Goal: Contribute content: Add original content to the website for others to see

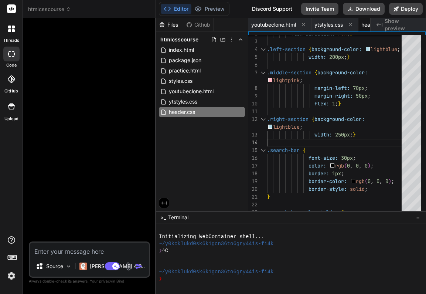
scroll to position [39, 0]
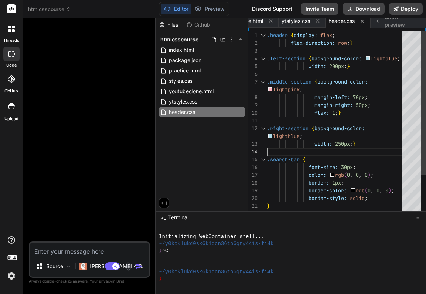
click at [350, 43] on span ";" at bounding box center [348, 43] width 3 height 7
click at [352, 42] on span "}" at bounding box center [351, 43] width 3 height 7
click at [350, 43] on span ";" at bounding box center [348, 43] width 3 height 7
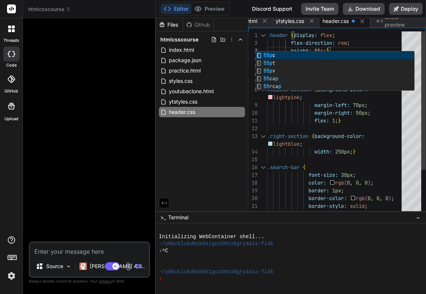
scroll to position [16, 0]
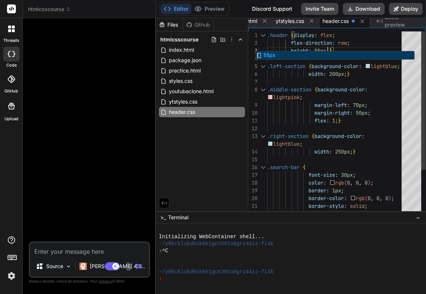
click at [393, 105] on div "margin-left: 70px ;" at bounding box center [336, 105] width 139 height 8
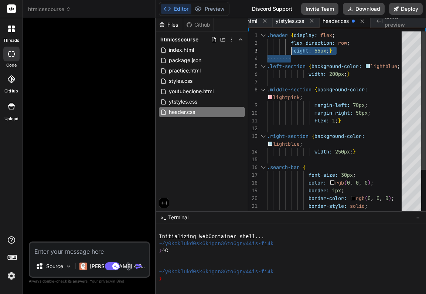
drag, startPoint x: 290, startPoint y: 52, endPoint x: 291, endPoint y: 48, distance: 4.5
click at [291, 48] on span at bounding box center [279, 50] width 24 height 7
drag, startPoint x: 291, startPoint y: 48, endPoint x: 342, endPoint y: 45, distance: 51.4
click at [342, 45] on div "width: 200px ; } .middle-section { background-color: margin-left: 70px ; margin…" at bounding box center [336, 147] width 139 height 233
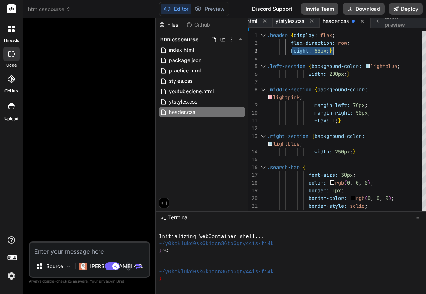
type textarea ".header {display: flex; flex-direction: row; height: 55px;} .left-section {back…"
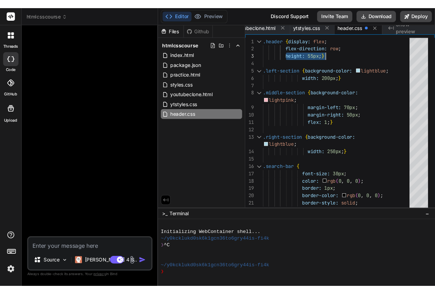
scroll to position [0, 17]
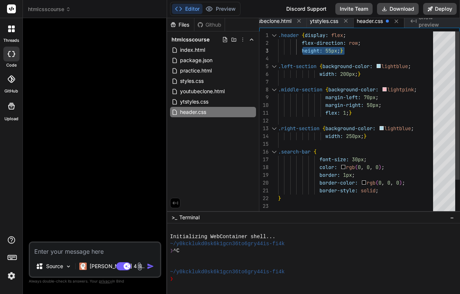
click at [402, 49] on div "height: 55px ; }" at bounding box center [358, 51] width 160 height 8
type textarea "x"
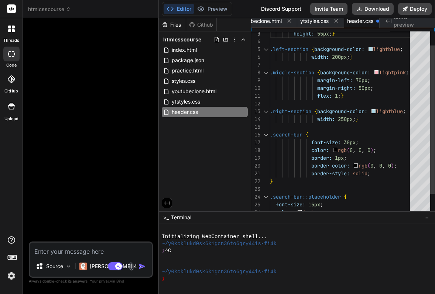
click at [408, 143] on div "font-size: 30px ;" at bounding box center [342, 142] width 144 height 8
drag, startPoint x: 366, startPoint y: 87, endPoint x: 361, endPoint y: 87, distance: 4.8
click at [361, 87] on span "50px" at bounding box center [365, 88] width 12 height 7
click at [364, 89] on span "50px" at bounding box center [365, 88] width 12 height 7
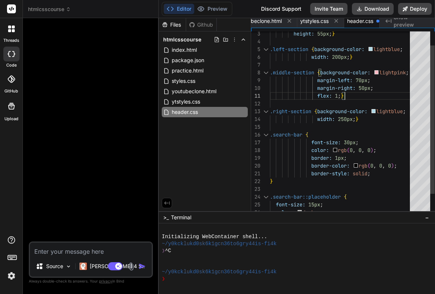
scroll to position [0, 0]
click at [366, 89] on span "50px" at bounding box center [365, 88] width 12 height 7
click at [365, 87] on span "50px" at bounding box center [365, 88] width 12 height 7
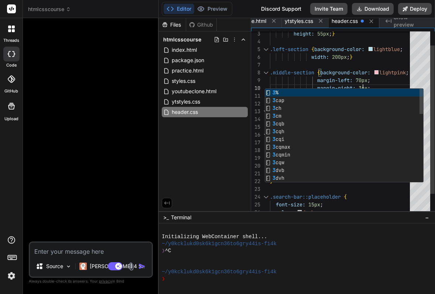
scroll to position [70, 0]
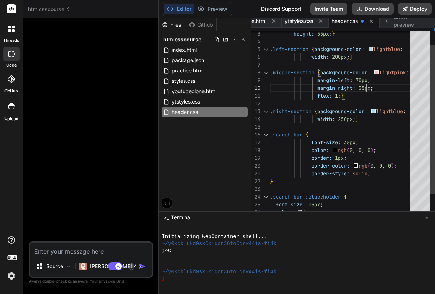
click at [404, 94] on div "flex: 1 ; }" at bounding box center [342, 96] width 144 height 8
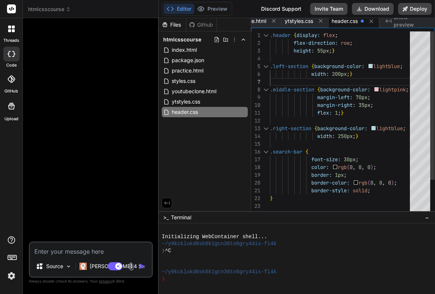
scroll to position [39, 0]
click at [341, 74] on span "200px" at bounding box center [339, 74] width 15 height 7
click at [348, 136] on span "250px" at bounding box center [345, 136] width 15 height 7
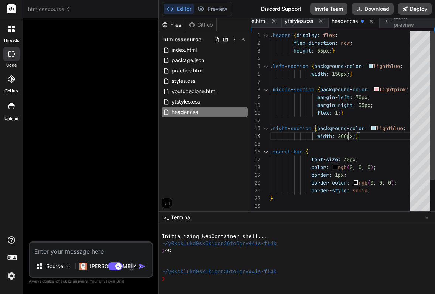
click at [397, 149] on div ".search-bar {" at bounding box center [342, 152] width 144 height 8
click at [334, 51] on span "}" at bounding box center [333, 50] width 3 height 7
click at [333, 50] on span "}" at bounding box center [333, 50] width 3 height 7
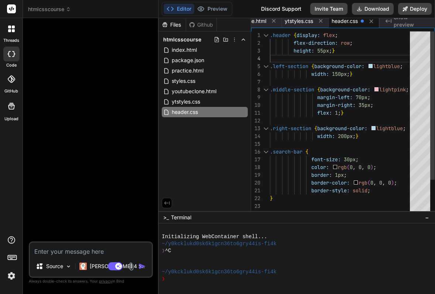
scroll to position [16, 0]
click at [332, 52] on span ";" at bounding box center [330, 50] width 3 height 7
click at [333, 51] on span "}" at bounding box center [333, 50] width 3 height 7
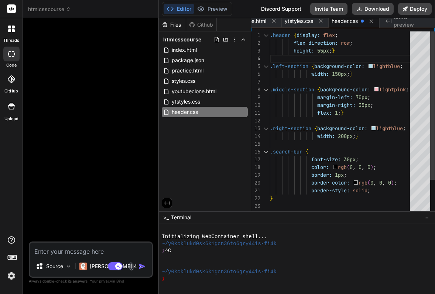
click at [333, 51] on span "}" at bounding box center [333, 50] width 3 height 7
click at [332, 51] on span ";" at bounding box center [330, 50] width 3 height 7
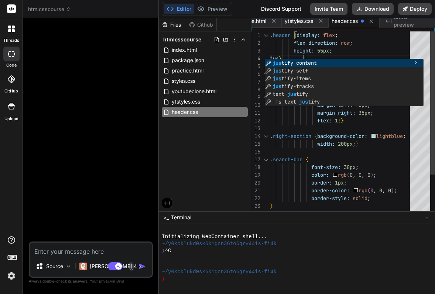
scroll to position [0, 41]
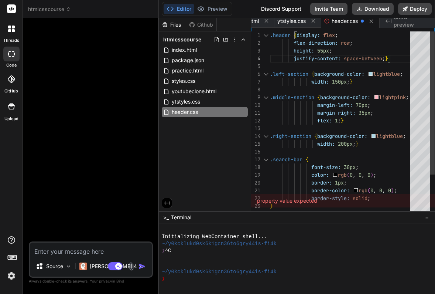
click at [399, 59] on div "justify-content: space-between ; }" at bounding box center [342, 59] width 144 height 8
click at [293, 58] on span at bounding box center [282, 58] width 24 height 7
click at [294, 58] on span "justify-content:" at bounding box center [317, 58] width 47 height 7
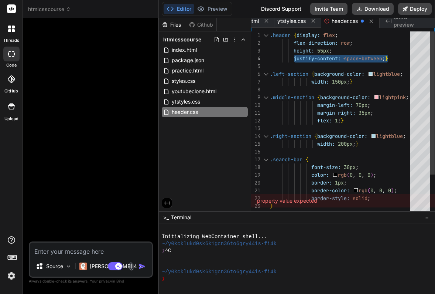
drag, startPoint x: 294, startPoint y: 58, endPoint x: 387, endPoint y: 57, distance: 92.7
click at [387, 57] on span "justify-content: space-between ; }" at bounding box center [329, 59] width 118 height 8
click at [343, 120] on span "}" at bounding box center [342, 120] width 3 height 7
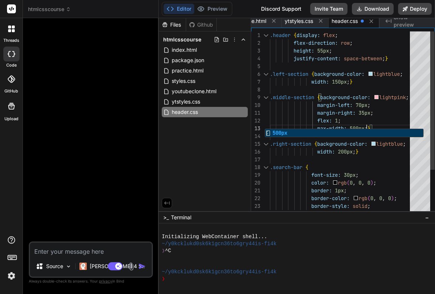
scroll to position [16, 0]
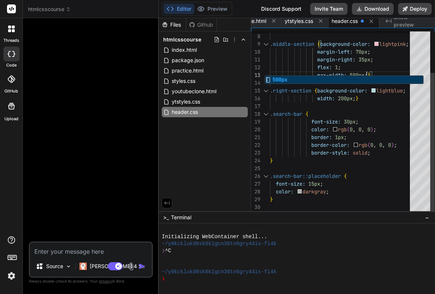
click at [406, 119] on div "font-size: 30px ;" at bounding box center [342, 122] width 144 height 8
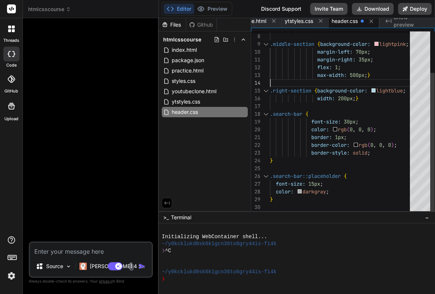
scroll to position [23, 0]
click at [319, 75] on span "max-width:" at bounding box center [332, 75] width 30 height 7
drag, startPoint x: 319, startPoint y: 75, endPoint x: 326, endPoint y: 75, distance: 6.6
click at [326, 75] on span "max-width:" at bounding box center [332, 75] width 30 height 7
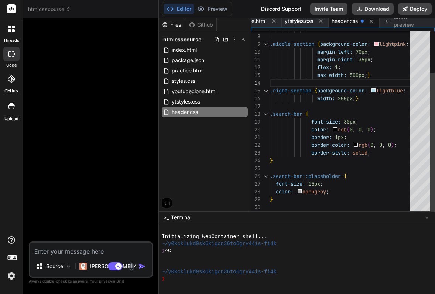
click at [319, 76] on span "max-width:" at bounding box center [332, 75] width 30 height 7
click at [317, 75] on span at bounding box center [293, 75] width 47 height 7
click at [319, 74] on span "max-width:" at bounding box center [332, 75] width 30 height 7
drag, startPoint x: 319, startPoint y: 74, endPoint x: 369, endPoint y: 75, distance: 50.2
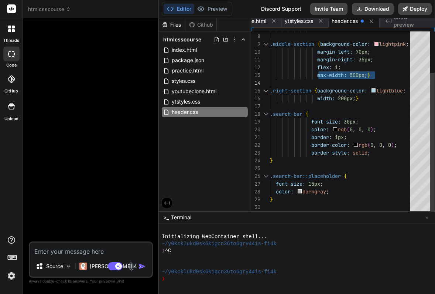
click at [369, 75] on span "max-width: 500px ; }" at bounding box center [320, 75] width 100 height 8
click at [347, 76] on span "max-width:" at bounding box center [332, 75] width 30 height 7
drag, startPoint x: 318, startPoint y: 74, endPoint x: 369, endPoint y: 75, distance: 51.0
click at [369, 75] on span "max-width: 500px ; }" at bounding box center [320, 75] width 100 height 8
type textarea "lightpink; margin-left: 70px; margin-right: 35px; flex: 1; max-width: 500px;} .…"
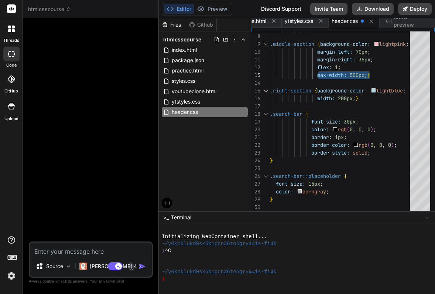
type textarea "x"
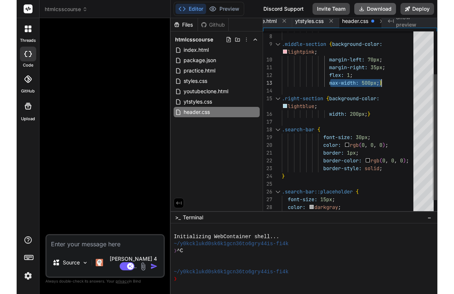
scroll to position [31, 0]
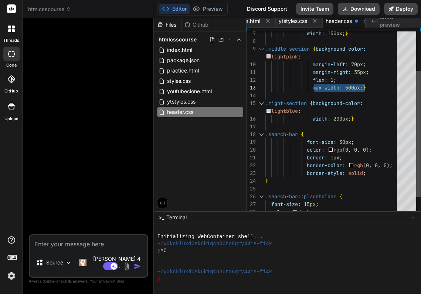
type textarea "margin-left: 70px; margin-right: 35px; flex: 1; max-width: 500px;} .right-secti…"
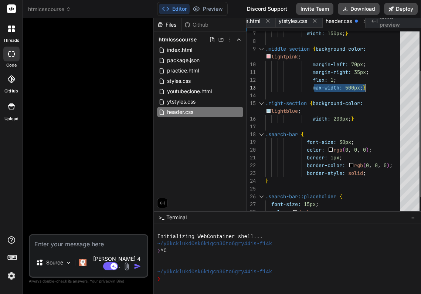
type textarea "x"
type textarea "margin-right: 35px; flex: 1; max-width: 500px;} .right-section {background-colo…"
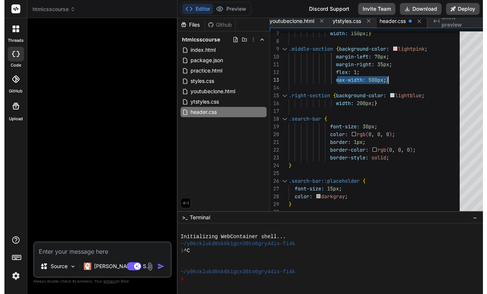
scroll to position [0, 0]
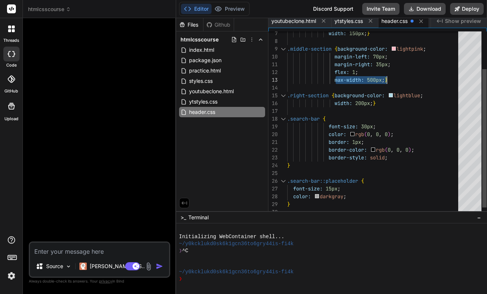
type textarea "x"
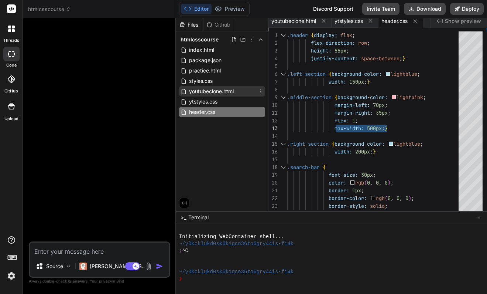
click at [209, 90] on span "youtubeclone.html" at bounding box center [211, 91] width 46 height 9
type textarea "</div> </div> </body> </html>"
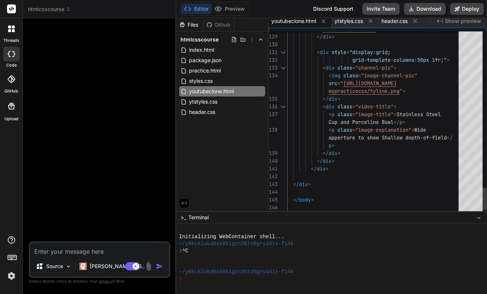
scroll to position [47, 0]
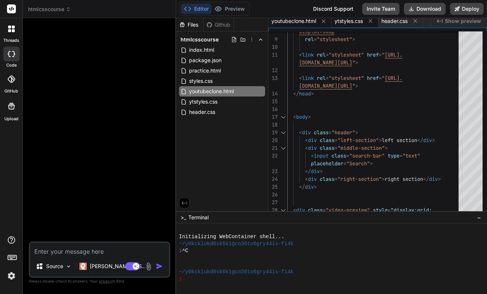
click at [355, 21] on span "ytstyles.css" at bounding box center [349, 20] width 28 height 7
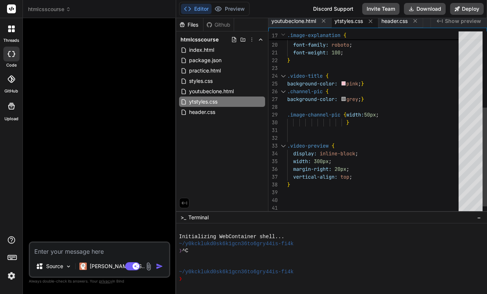
scroll to position [8, 0]
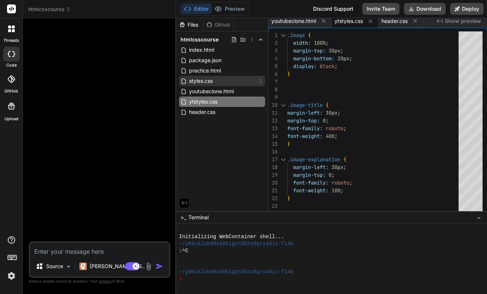
click at [209, 82] on span "styles.css" at bounding box center [200, 80] width 25 height 9
type textarea "} .shop-link:hover { text-decoration: underline; color: blue; }"
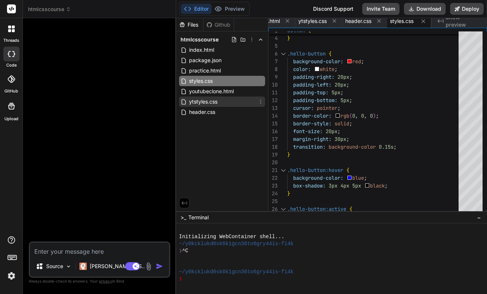
click at [215, 100] on span "ytstyles.css" at bounding box center [203, 101] width 30 height 9
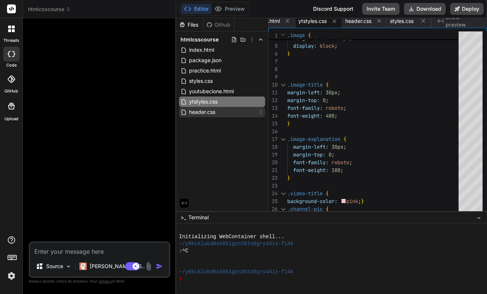
click at [205, 110] on span "header.css" at bounding box center [202, 111] width 28 height 9
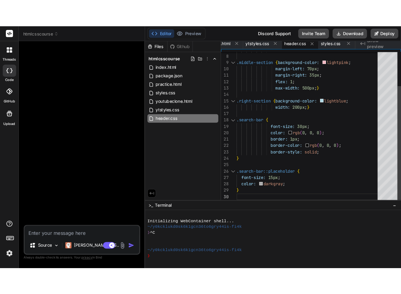
scroll to position [70, 0]
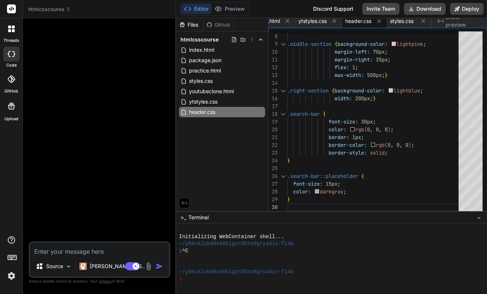
type textarea ".search-bar::placeholder { font-size: 15px; color: darkgray; }"
type textarea "x"
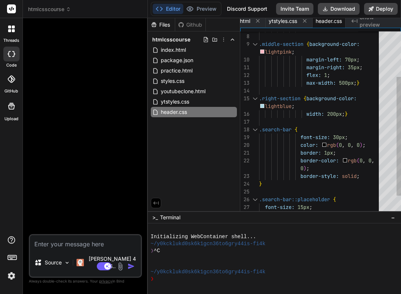
scroll to position [31, 0]
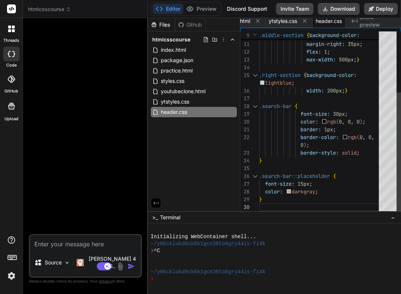
click at [339, 113] on span "30px" at bounding box center [339, 113] width 12 height 7
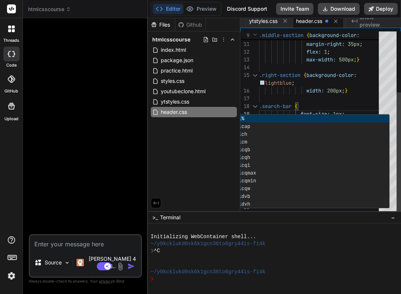
scroll to position [16, 0]
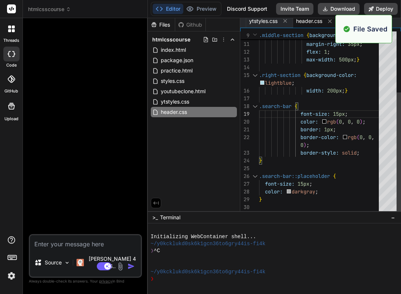
type textarea ".middle-section {background-color: lightpink; margin-left: 70px; margin-right: …"
click at [362, 70] on div at bounding box center [321, 68] width 124 height 8
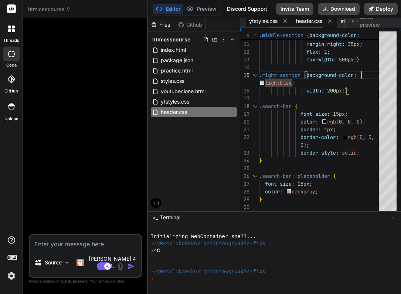
click at [270, 20] on span "ytstyles.css" at bounding box center [263, 20] width 28 height 7
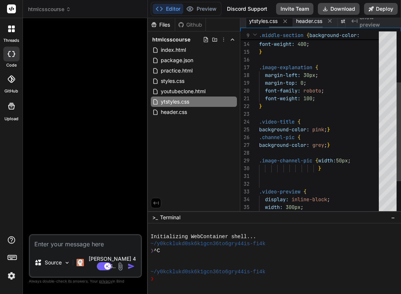
scroll to position [8, 0]
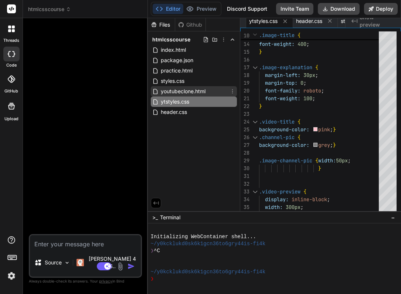
click at [186, 91] on span "youtubeclone.html" at bounding box center [183, 91] width 46 height 9
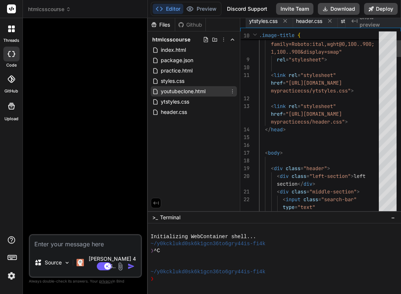
scroll to position [0, 0]
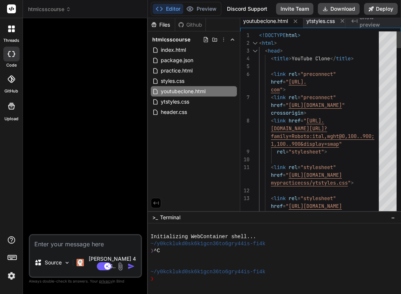
click at [259, 36] on span "<!DOCTYPE" at bounding box center [272, 35] width 27 height 7
click at [259, 35] on span "<!DOCTYPE" at bounding box center [272, 35] width 27 height 7
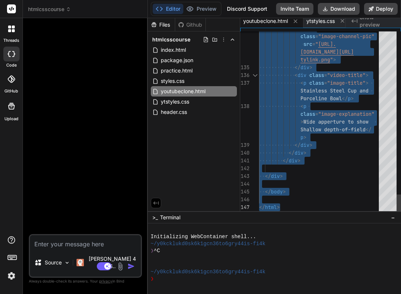
drag, startPoint x: 259, startPoint y: 35, endPoint x: 342, endPoint y: 263, distance: 242.2
click at [342, 263] on div "Files Github htmlcsscourse index.html package.json practice.html styles.css you…" at bounding box center [274, 155] width 253 height 275
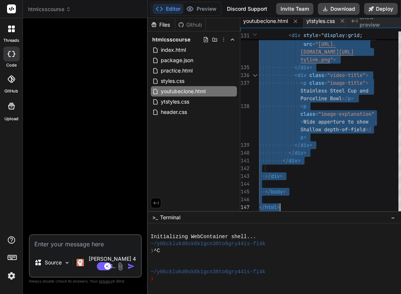
type textarea "<!DOCTYPE html> <html> <head> <title>YouTube Clone</title> <link rel="preconnec…"
type textarea "x"
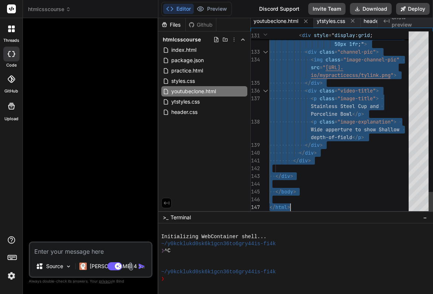
type textarea "Stainless Steel Cup and Porceline Bowl</p> <p class="image-explanation"> Wide a…"
click at [364, 172] on div "</ div >" at bounding box center [342, 176] width 144 height 8
